Goal: Use online tool/utility: Utilize a website feature to perform a specific function

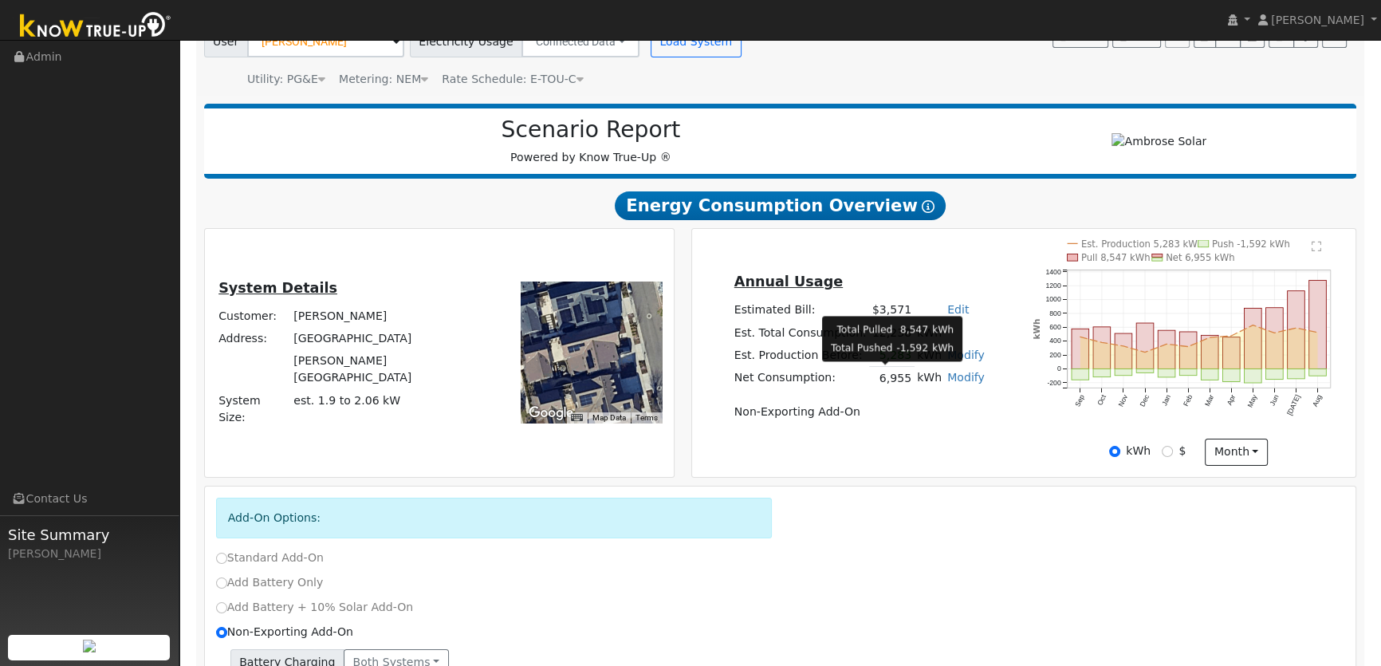
scroll to position [144, 0]
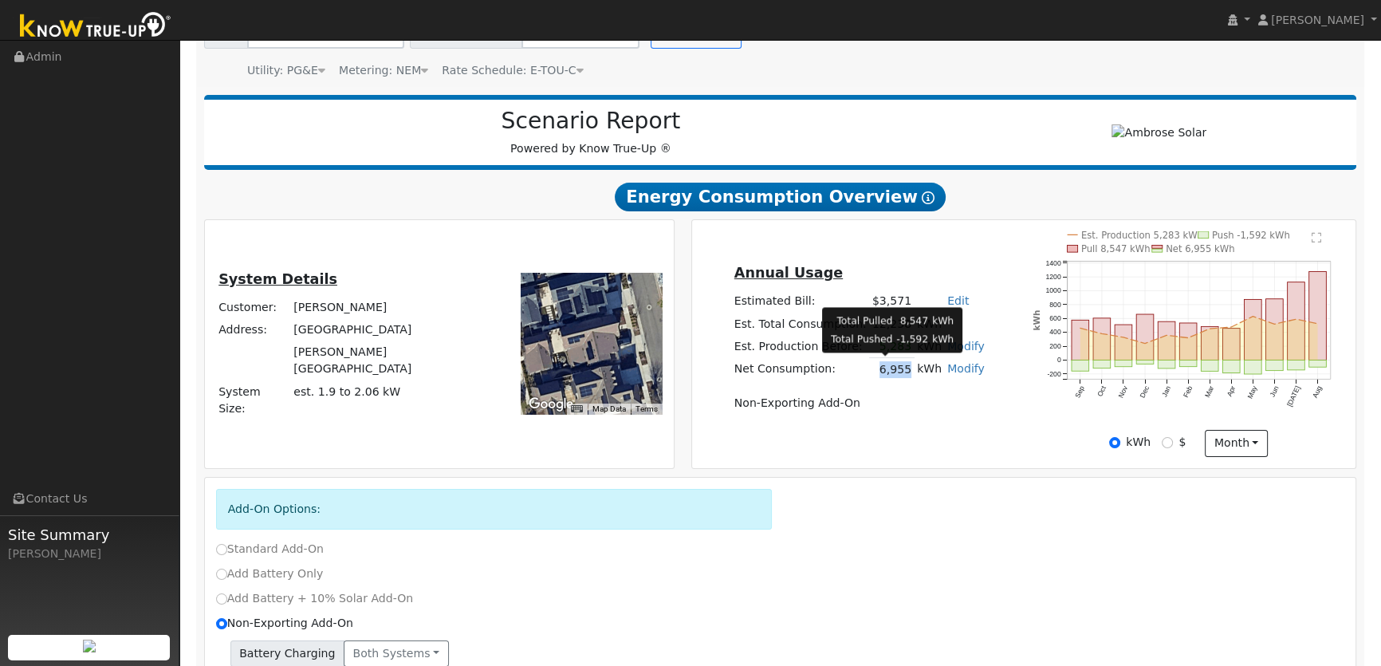
drag, startPoint x: 877, startPoint y: 372, endPoint x: 902, endPoint y: 374, distance: 25.6
click at [902, 374] on td "6,955" at bounding box center [891, 369] width 45 height 23
click at [841, 461] on div "Annual Usage Estimated Bill: $3,571 Edit Estimated Bill $ Annual Est. Total Con…" at bounding box center [1024, 344] width 664 height 248
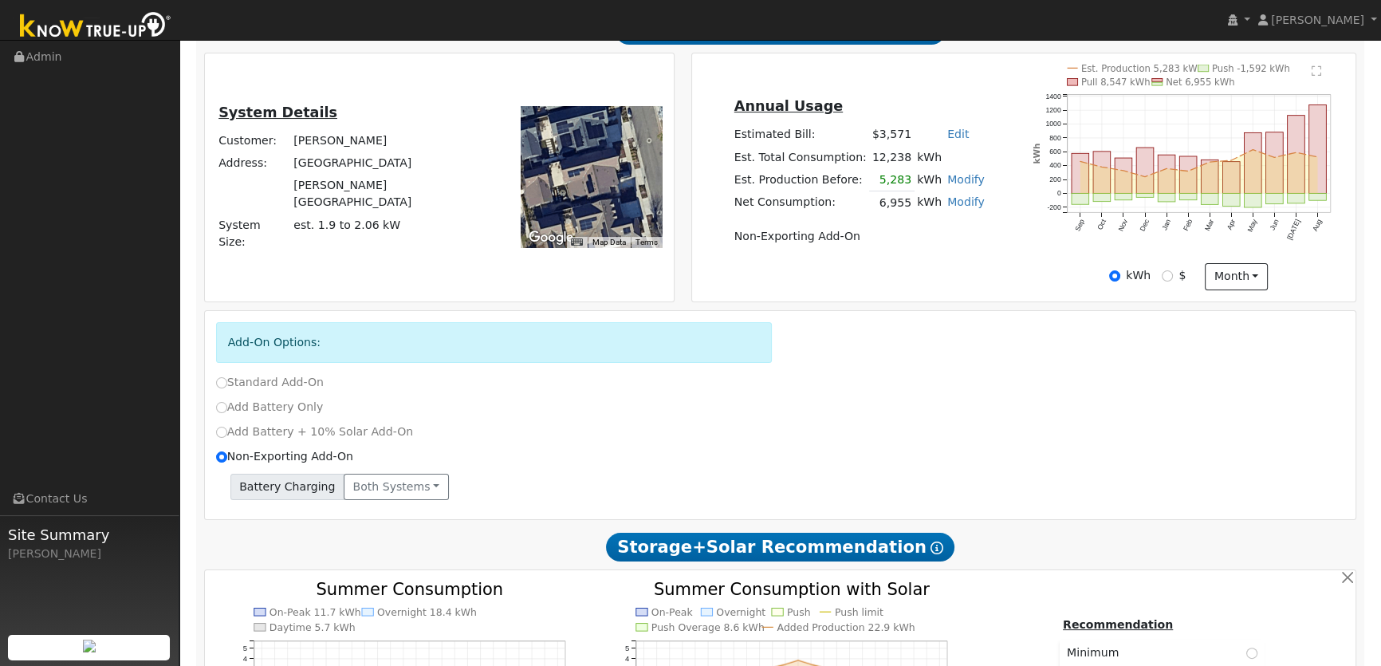
scroll to position [290, 0]
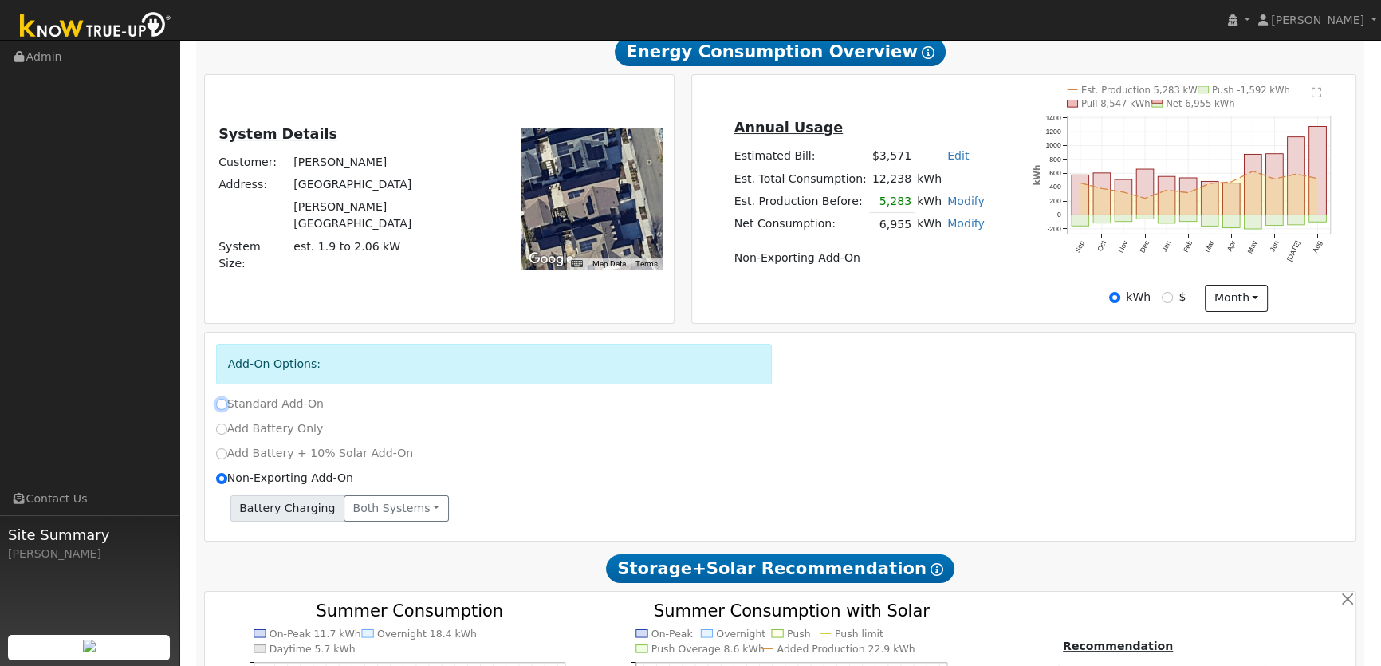
click at [223, 400] on input "Standard Add-On" at bounding box center [221, 404] width 11 height 11
radio input "true"
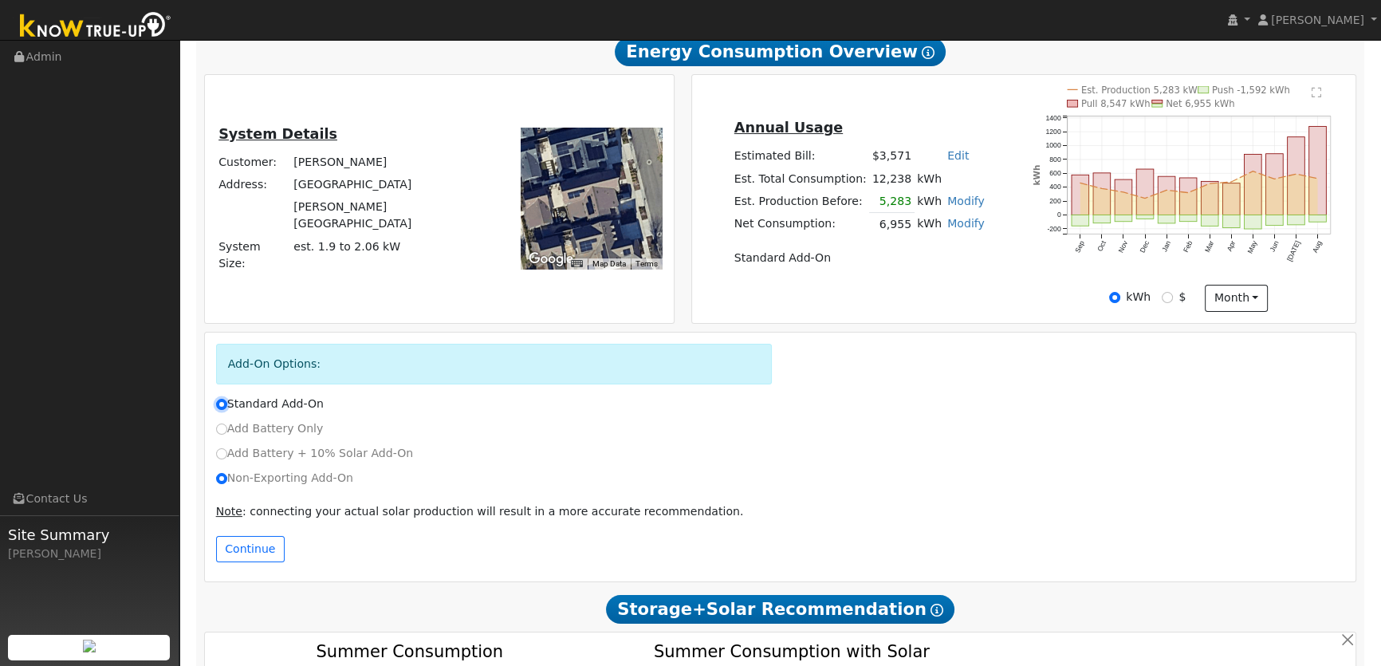
radio input "false"
type input "E-ELEC"
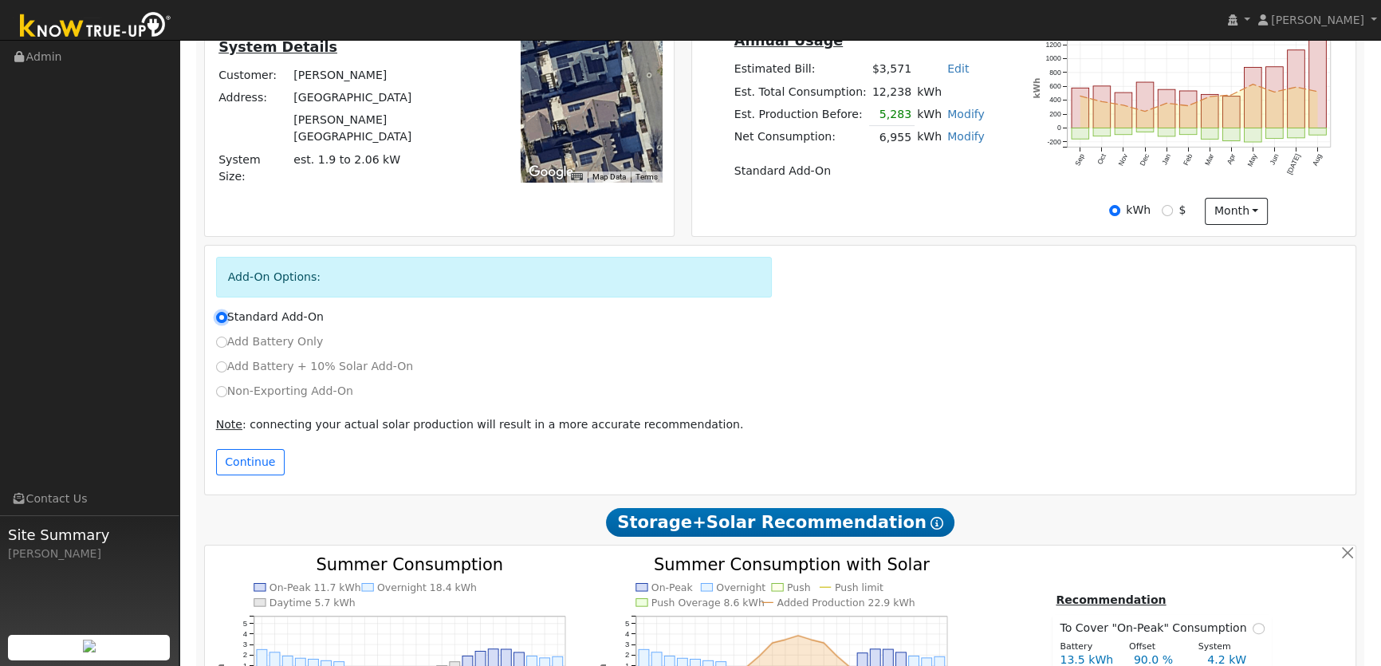
scroll to position [507, 0]
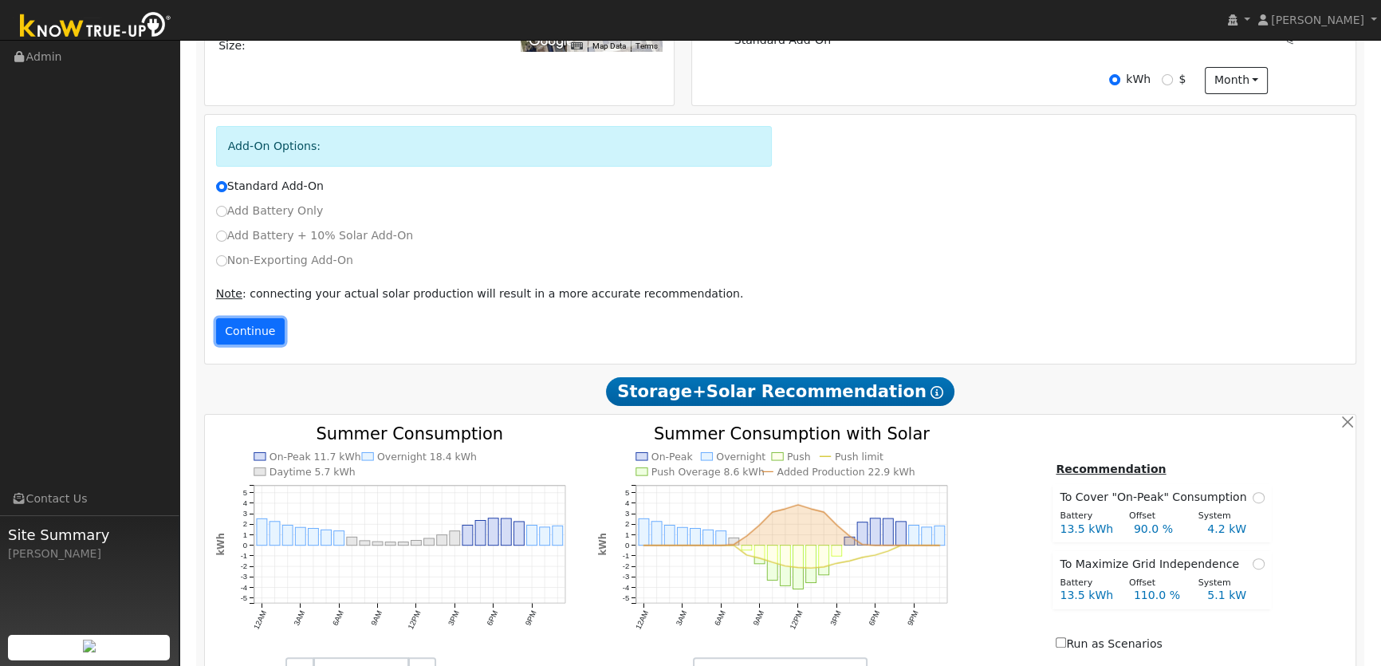
click at [250, 328] on button "Continue" at bounding box center [250, 331] width 69 height 27
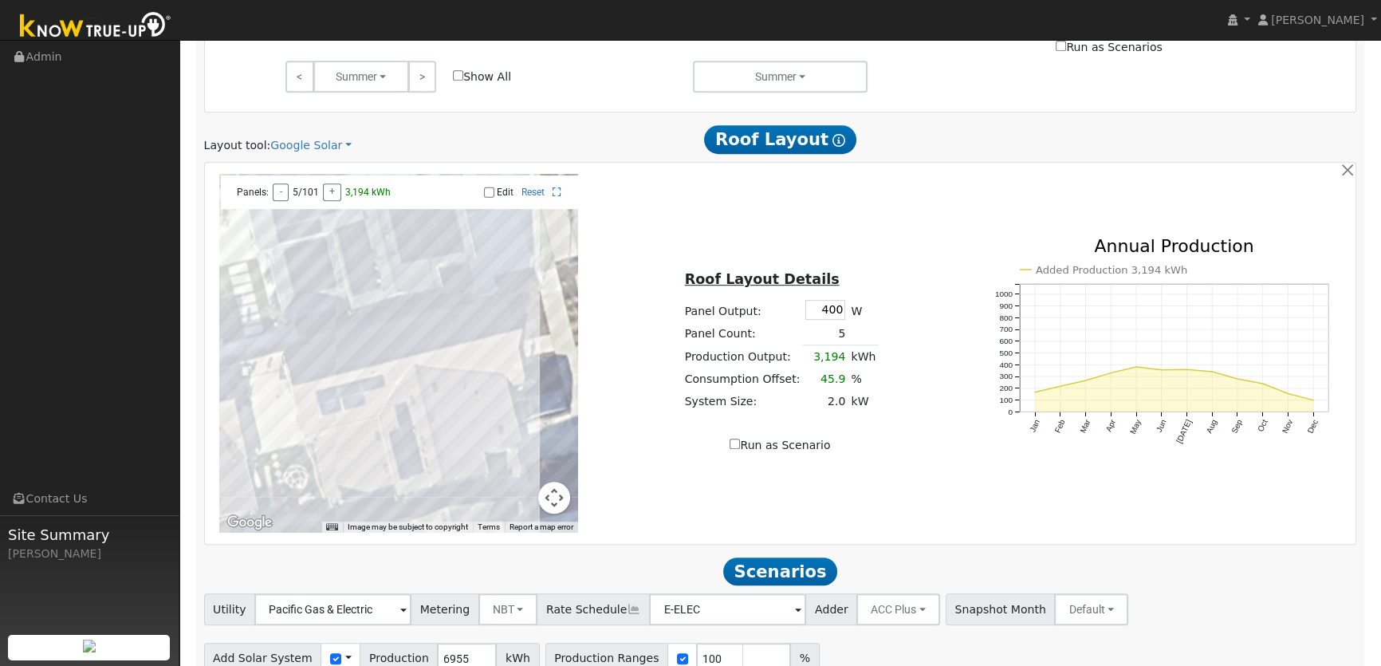
scroll to position [1101, 0]
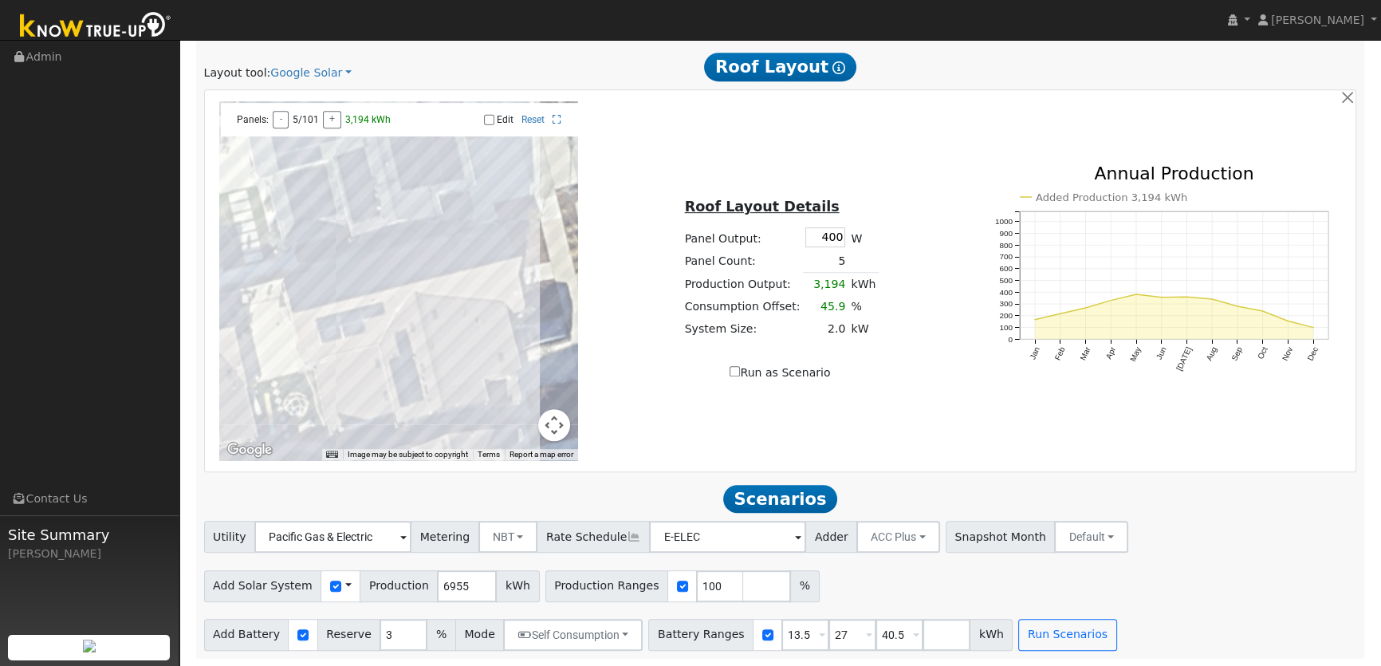
click at [345, 585] on span at bounding box center [348, 585] width 6 height 17
click at [353, 613] on link "Use CSV Data" at bounding box center [388, 614] width 111 height 22
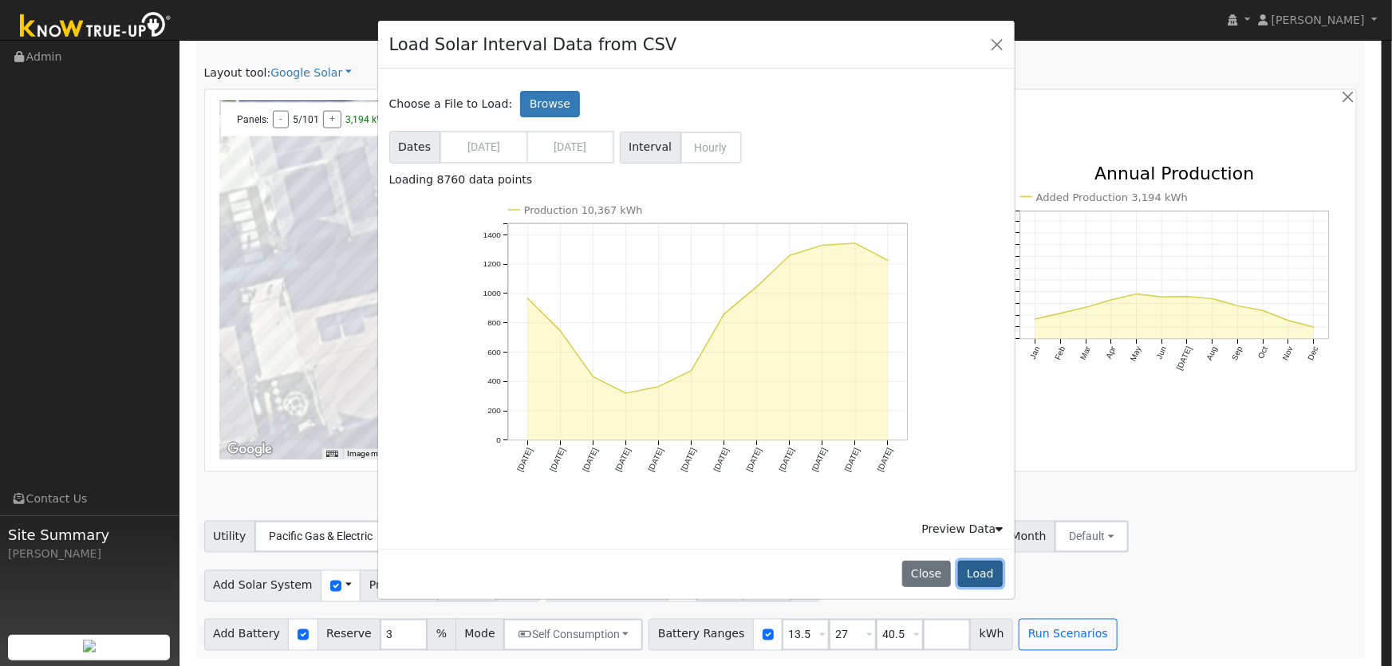
click at [984, 576] on button "Load" at bounding box center [980, 574] width 45 height 27
type input "10367"
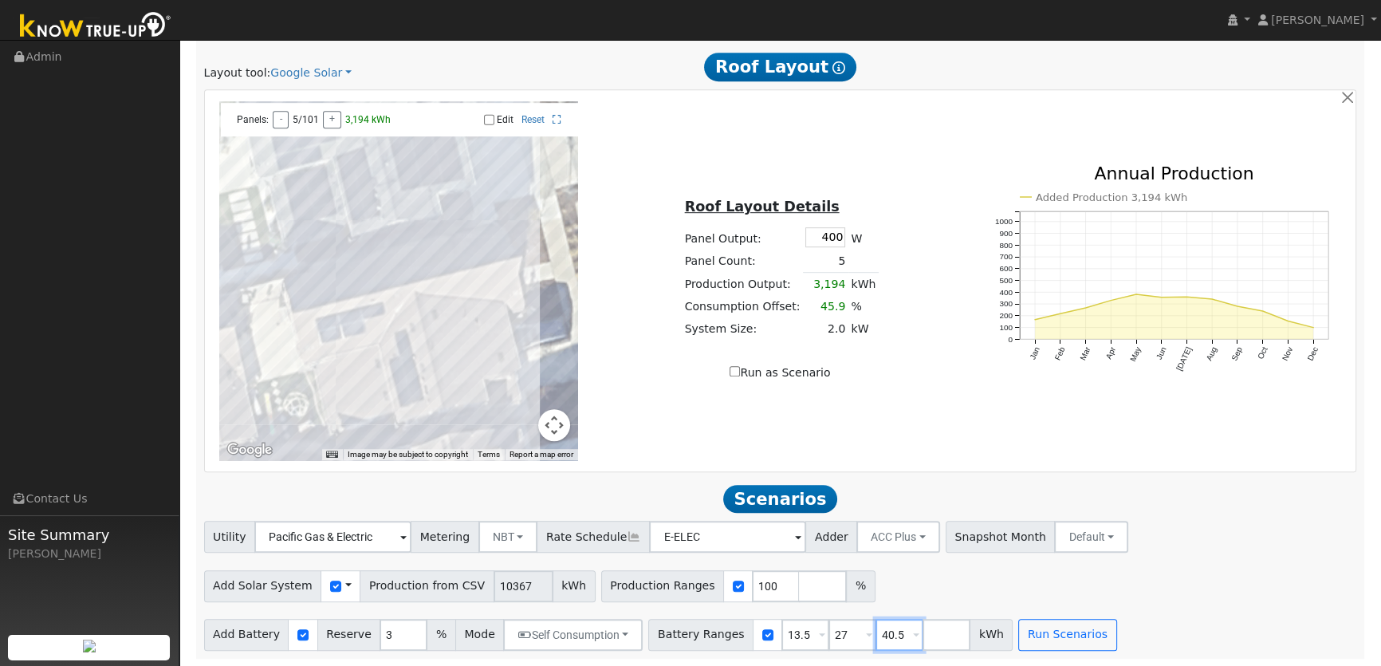
drag, startPoint x: 877, startPoint y: 639, endPoint x: 821, endPoint y: 635, distance: 56.8
click at [821, 635] on div "Battery Ranges 13.5 Overrides Reserve % Mode None None Self Consumption Peak Sa…" at bounding box center [830, 635] width 364 height 32
click at [1153, 606] on div "Utility Pacific Gas & Electric Metering NBT NEM NBT Rate Schedule E-ELEC Adder …" at bounding box center [780, 585] width 1170 height 129
click at [1039, 637] on button "Run Scenarios" at bounding box center [1068, 635] width 98 height 32
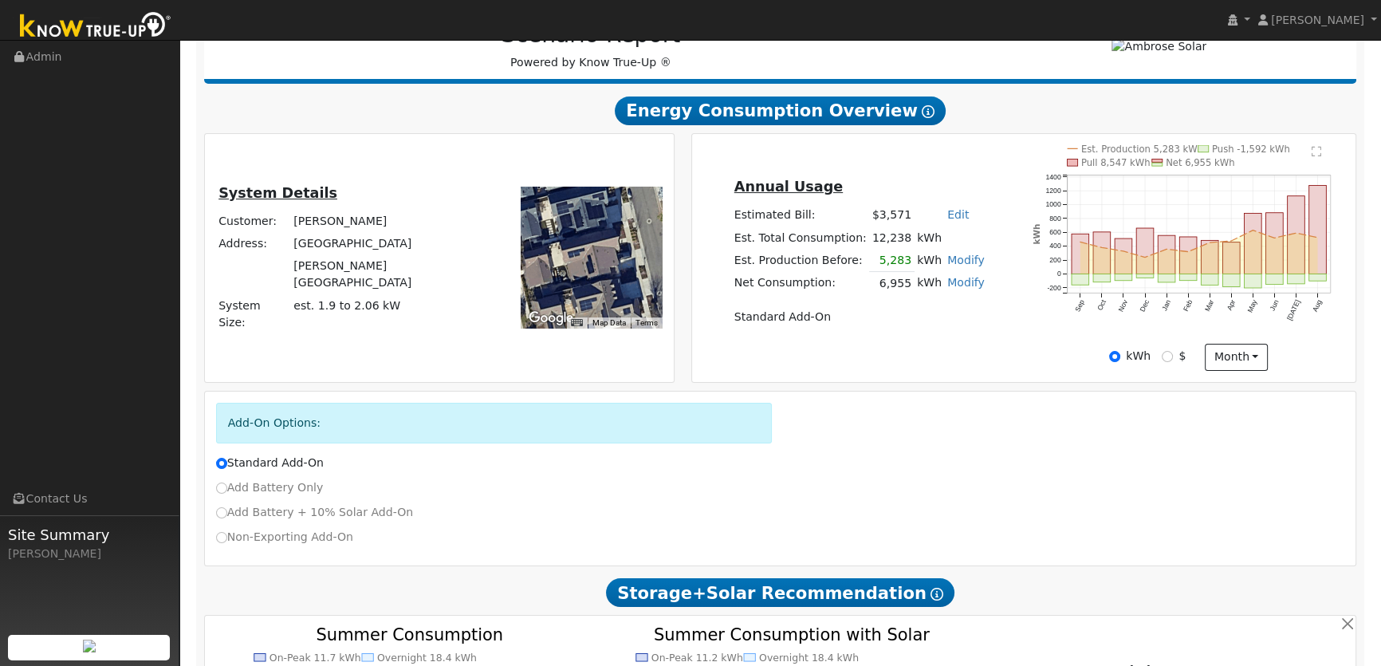
type input "6.9"
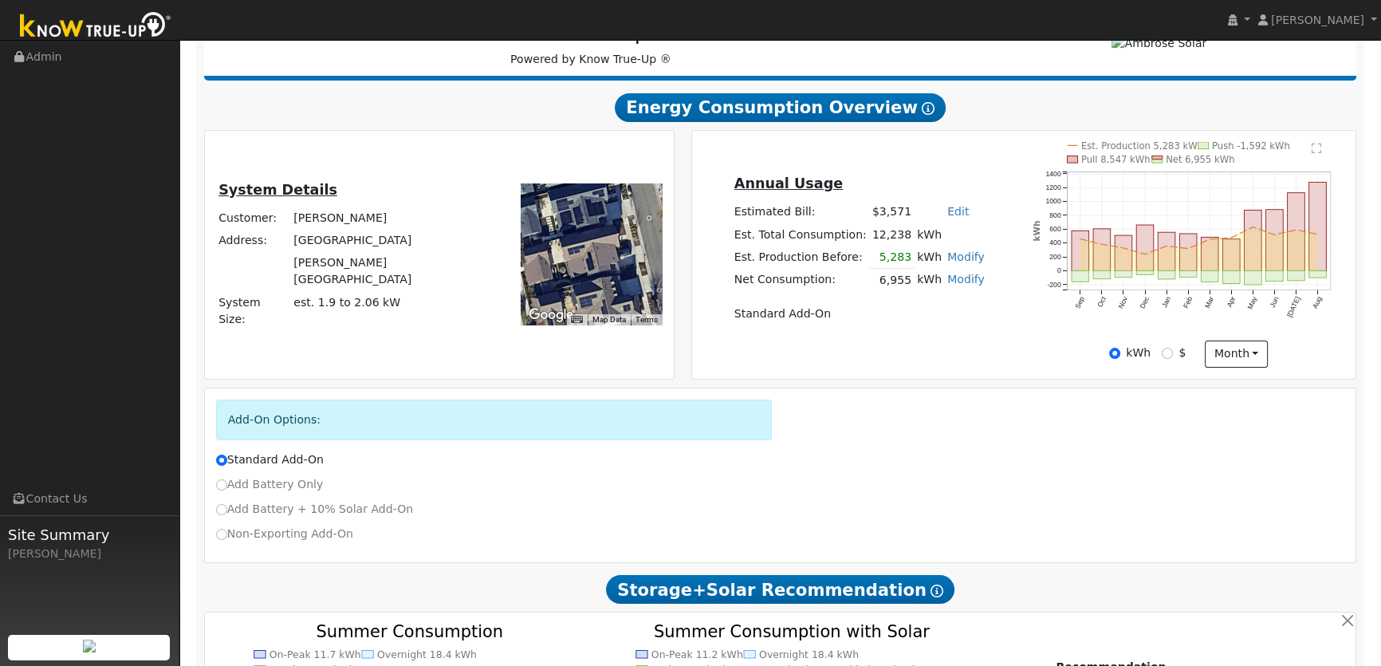
scroll to position [290, 0]
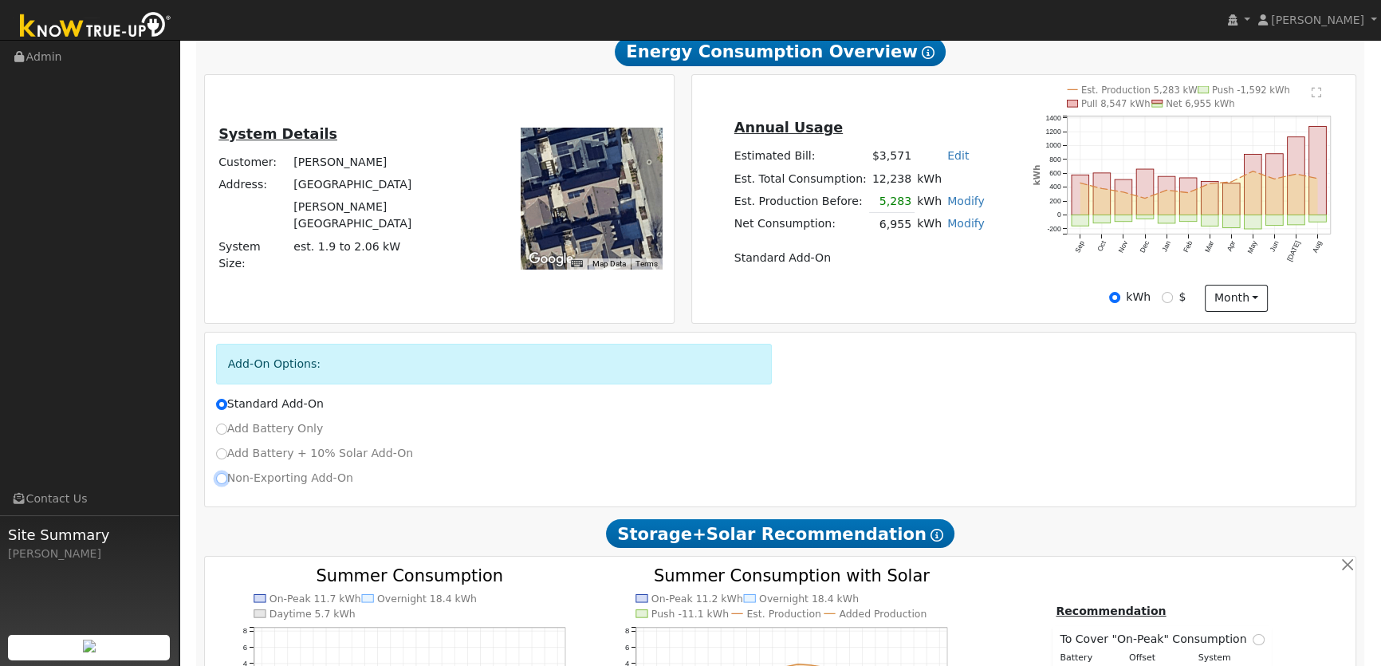
click at [219, 480] on input "Non-Exporting Add-On" at bounding box center [221, 478] width 11 height 11
radio input "true"
radio input "false"
type input "E-TOU-C"
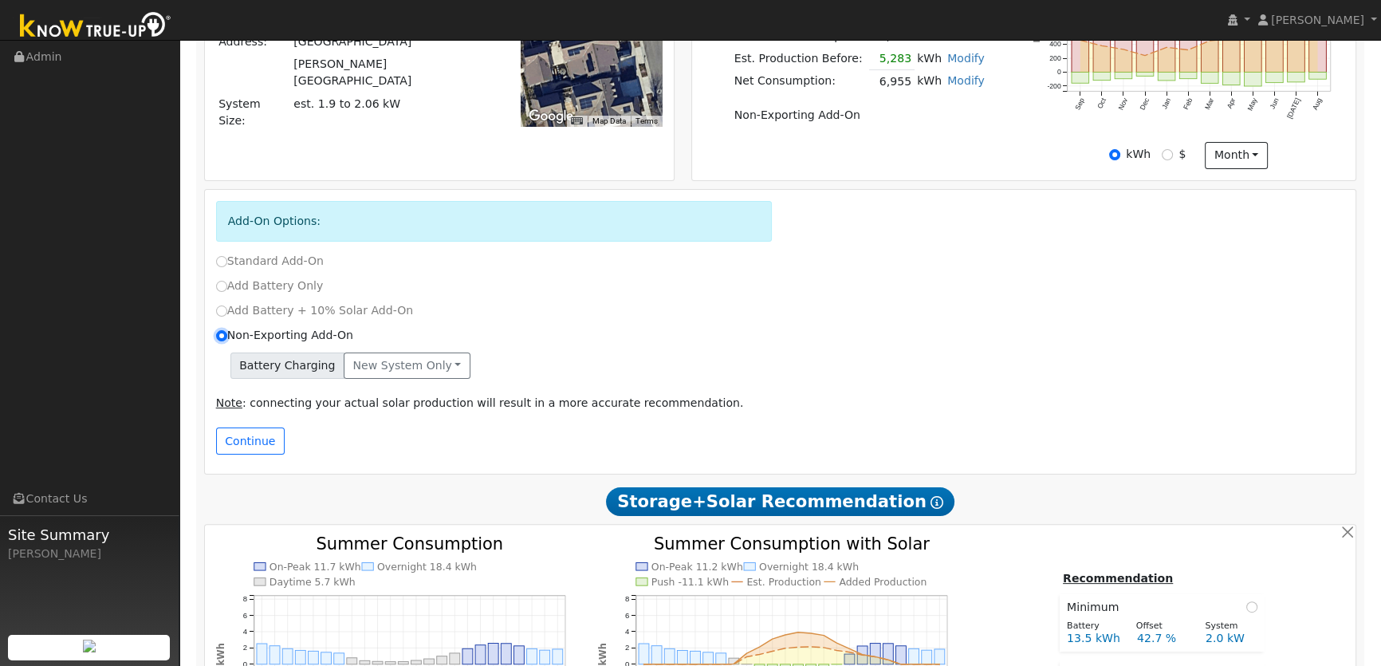
scroll to position [580, 0]
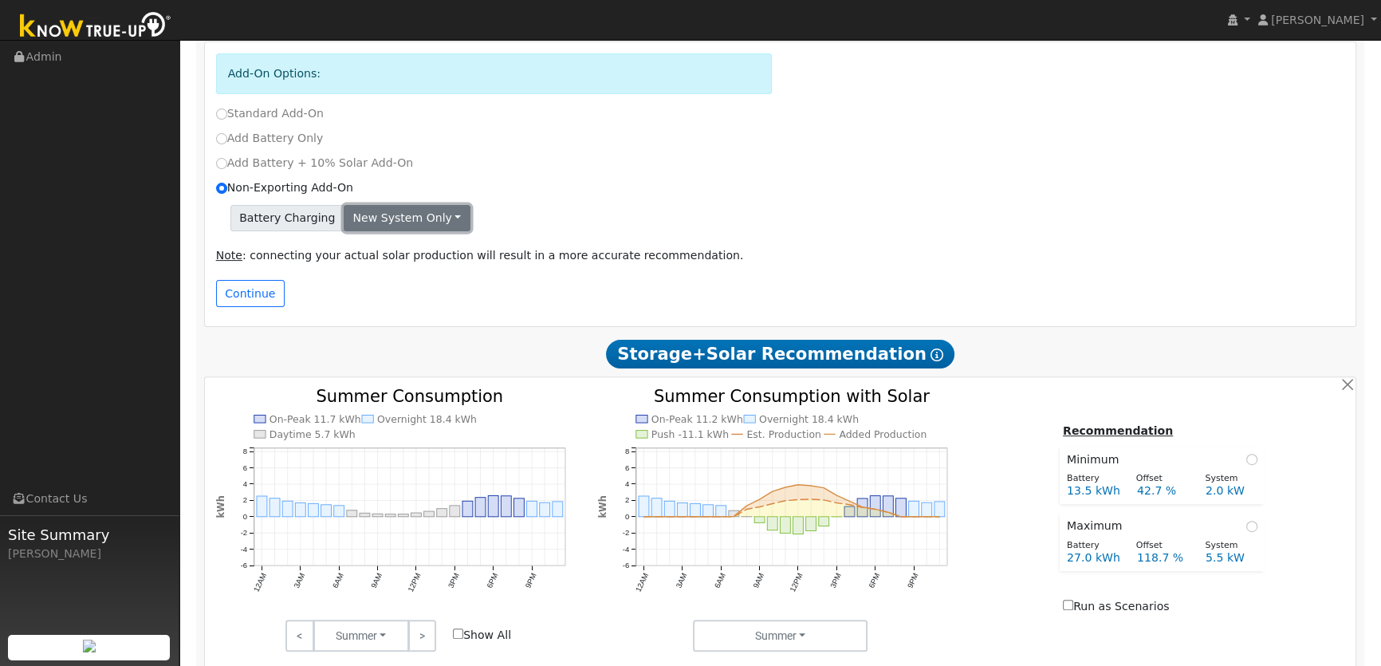
click at [406, 217] on button "New system only" at bounding box center [407, 218] width 127 height 27
click at [396, 278] on link "Both systems" at bounding box center [404, 273] width 119 height 22
click at [254, 298] on button "Continue" at bounding box center [250, 293] width 69 height 27
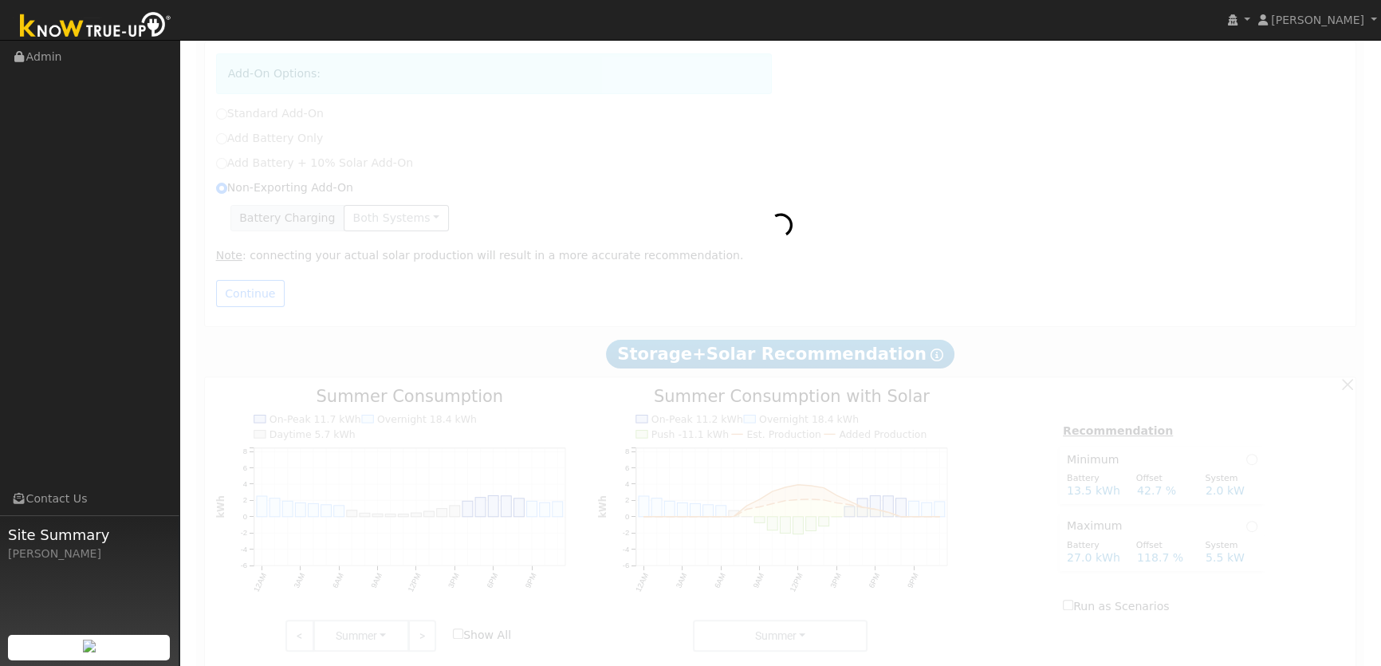
drag, startPoint x: 254, startPoint y: 298, endPoint x: 243, endPoint y: 295, distance: 11.6
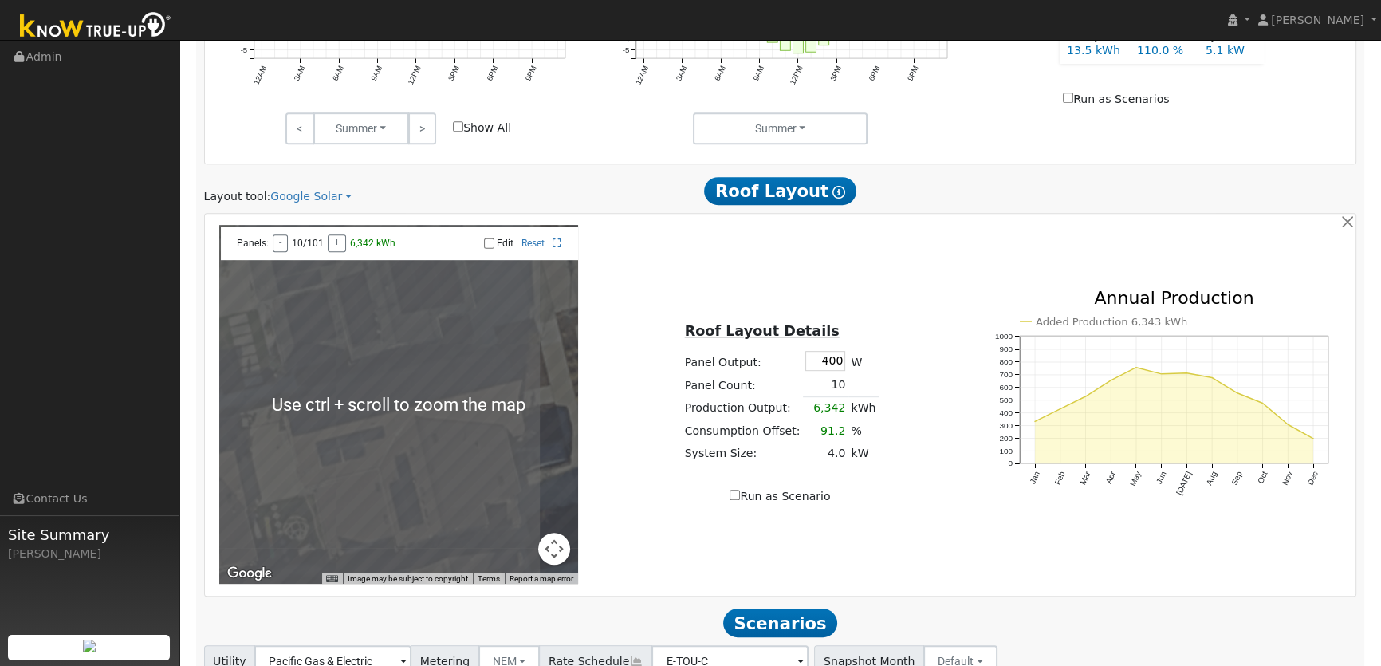
scroll to position [1135, 0]
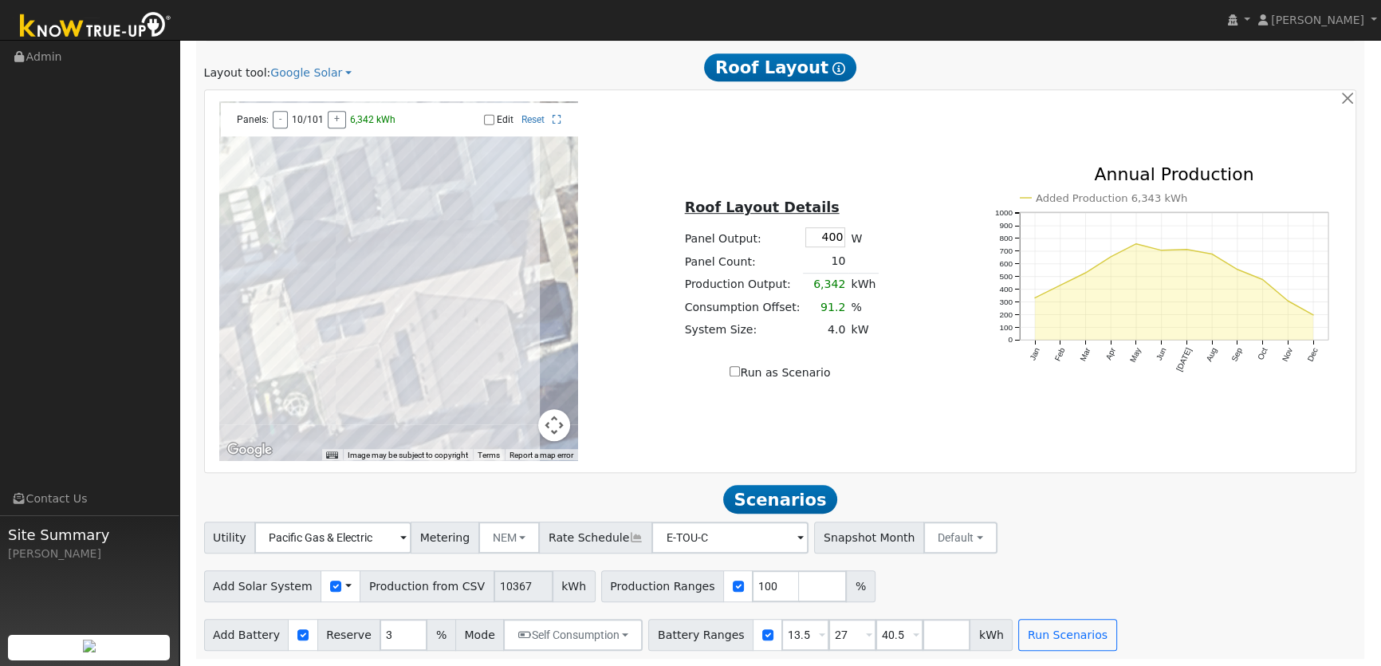
click at [345, 587] on span at bounding box center [348, 586] width 6 height 17
click at [353, 613] on link "Use CSV Data" at bounding box center [388, 614] width 111 height 22
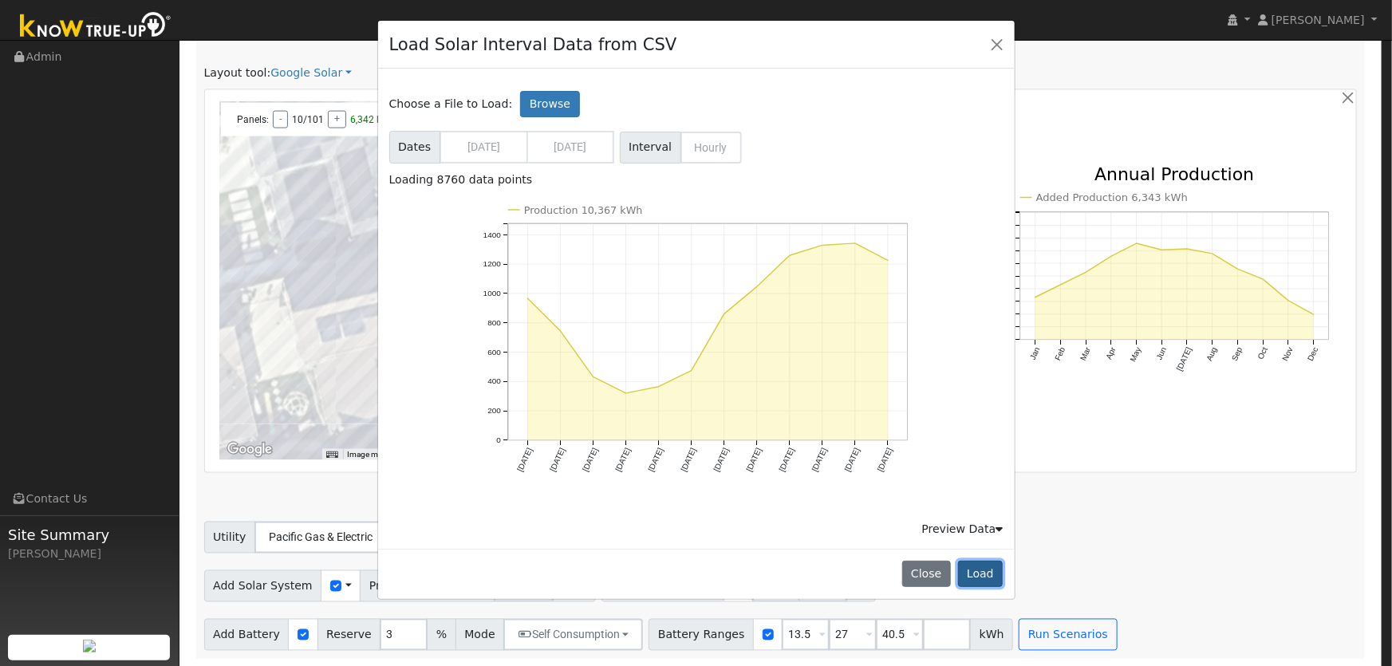
click at [980, 580] on button "Load" at bounding box center [980, 574] width 45 height 27
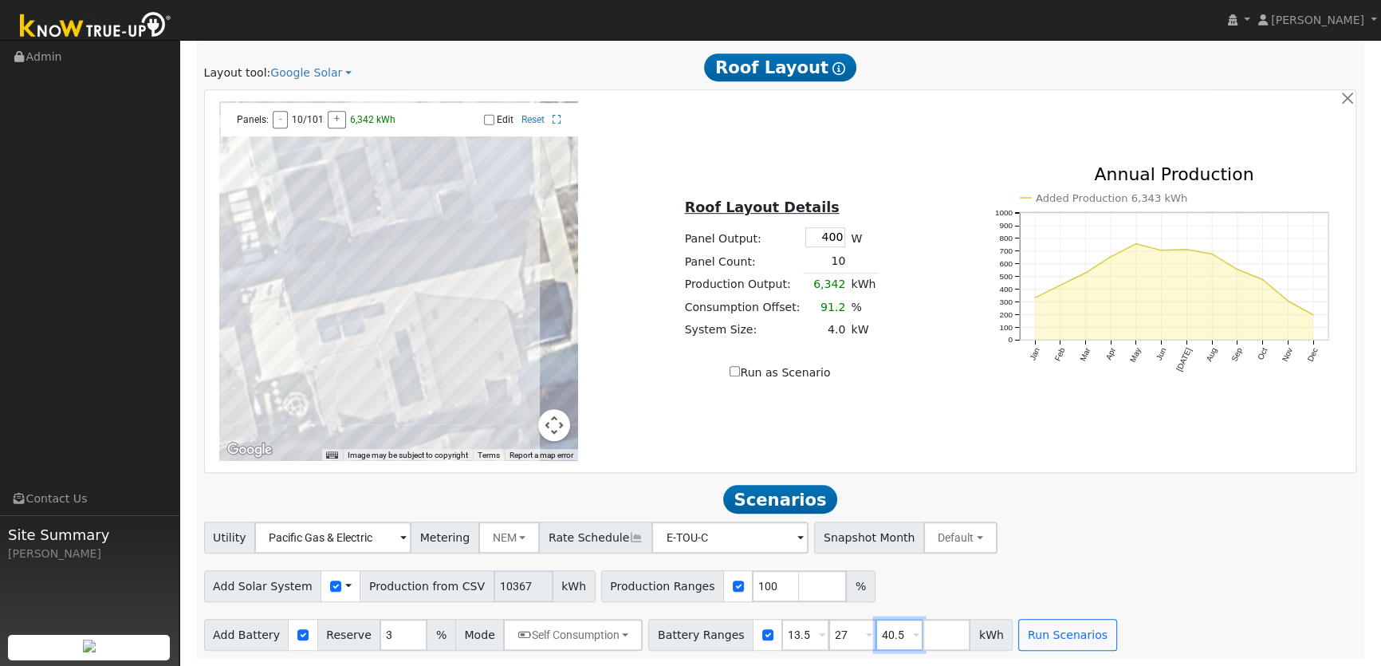
drag, startPoint x: 877, startPoint y: 640, endPoint x: 830, endPoint y: 635, distance: 47.4
click at [835, 636] on div "Battery Ranges 13.5 Overrides Reserve % Mode None None Self Consumption Peak Sa…" at bounding box center [830, 635] width 364 height 32
drag, startPoint x: 827, startPoint y: 636, endPoint x: 787, endPoint y: 637, distance: 39.9
click at [787, 637] on div "Battery Ranges 13.5 Overrides Reserve % Mode None None Self Consumption Peak Sa…" at bounding box center [806, 635] width 317 height 32
click at [948, 638] on button "Run Scenarios" at bounding box center [973, 635] width 98 height 32
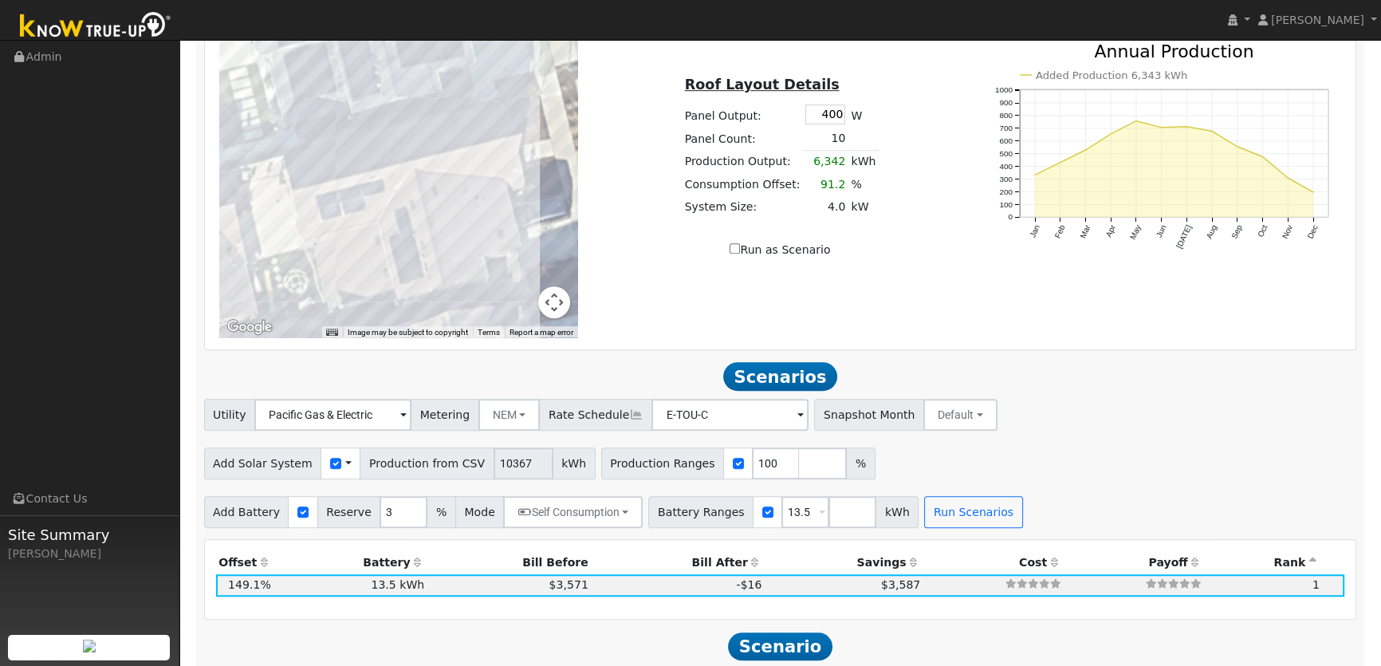
scroll to position [1450, 0]
